Goal: Transaction & Acquisition: Purchase product/service

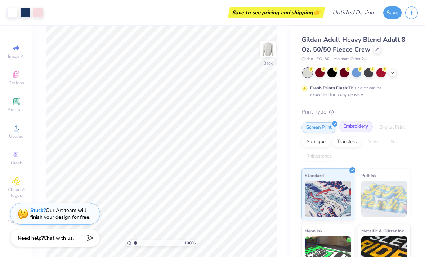
click at [363, 128] on div "Embroidery" at bounding box center [355, 126] width 34 height 11
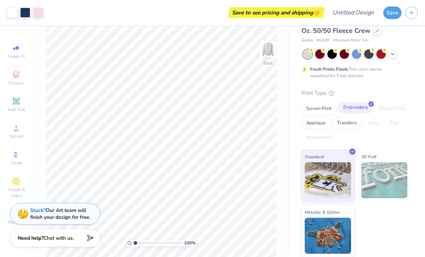
scroll to position [18, 0]
click at [375, 136] on div "Screen Print Embroidery Digital Print Applique Transfers Vinyl Foil Rhinestones" at bounding box center [355, 124] width 109 height 40
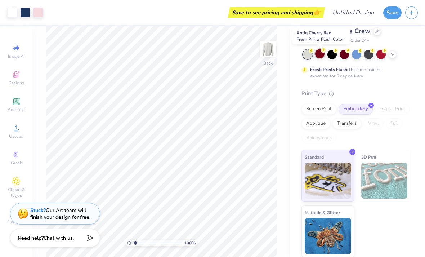
click at [324, 55] on div at bounding box center [319, 53] width 9 height 9
click at [360, 55] on div at bounding box center [356, 53] width 9 height 9
click at [394, 53] on icon at bounding box center [392, 54] width 6 height 6
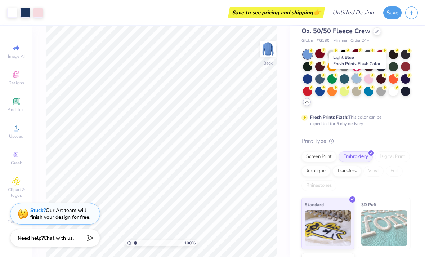
click at [357, 78] on div at bounding box center [356, 77] width 9 height 9
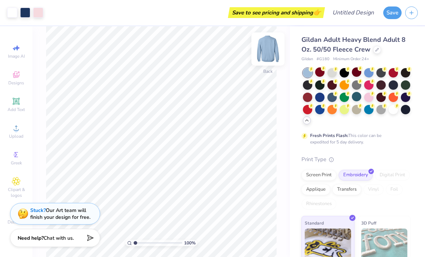
scroll to position [0, 0]
click at [358, 145] on div "Gildan Adult Heavy Blend Adult 8 Oz. 50/50 Fleece Crew Gildan # G180 Minimum Or…" at bounding box center [355, 179] width 109 height 288
click at [204, 14] on div "Save to see pricing and shipping 👉" at bounding box center [185, 12] width 276 height 25
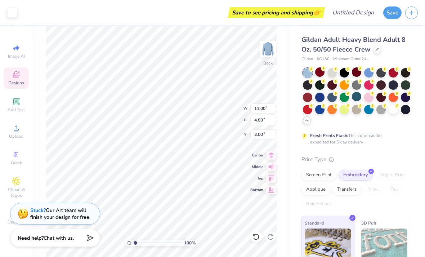
type input "7.60"
type input "10.81"
type input "4.61"
type input "3.40"
